Goal: Find specific page/section: Find specific page/section

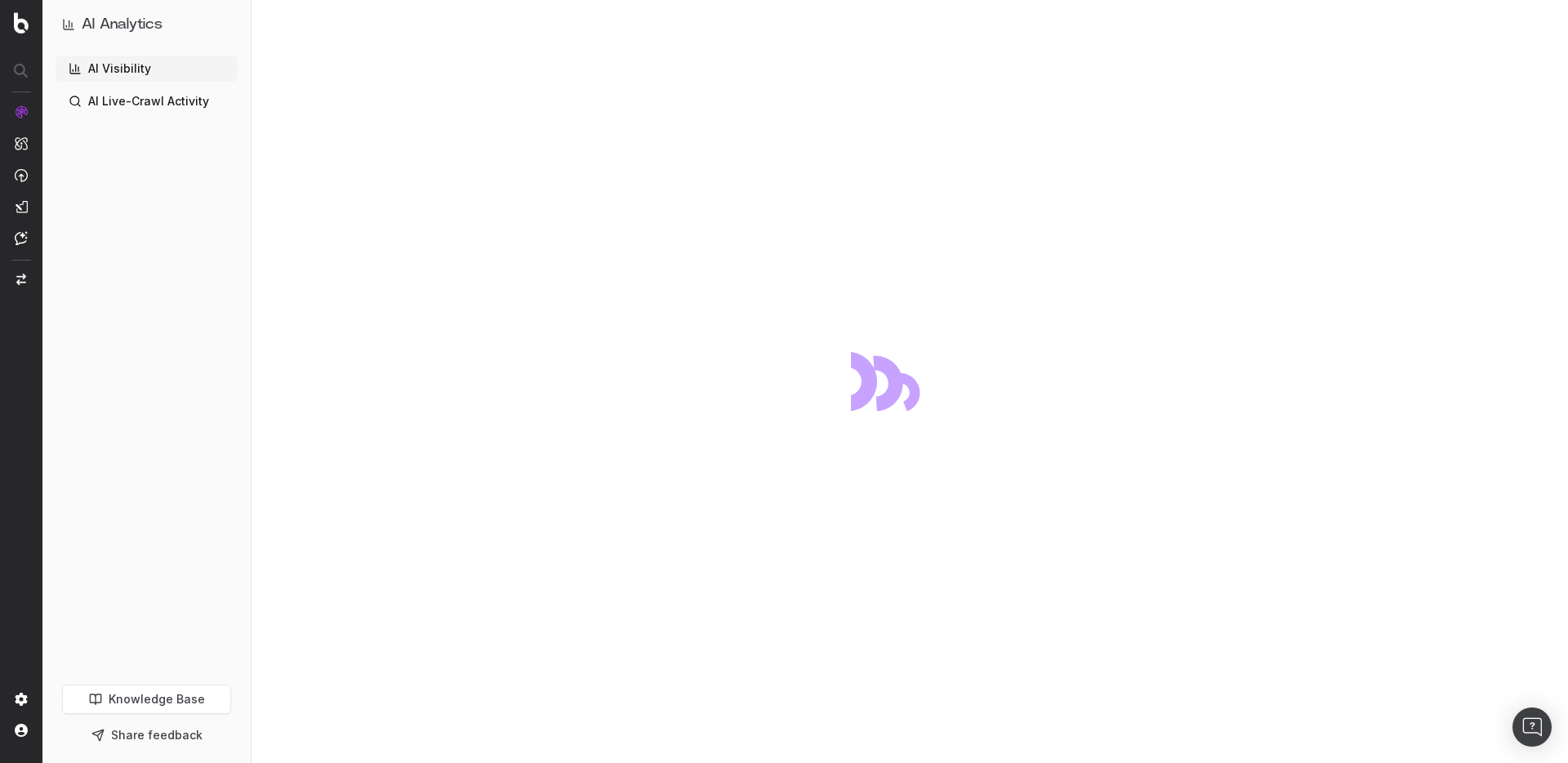
click at [123, 110] on link "AI Live-Crawl Activity" at bounding box center [146, 102] width 182 height 26
